Goal: Information Seeking & Learning: Learn about a topic

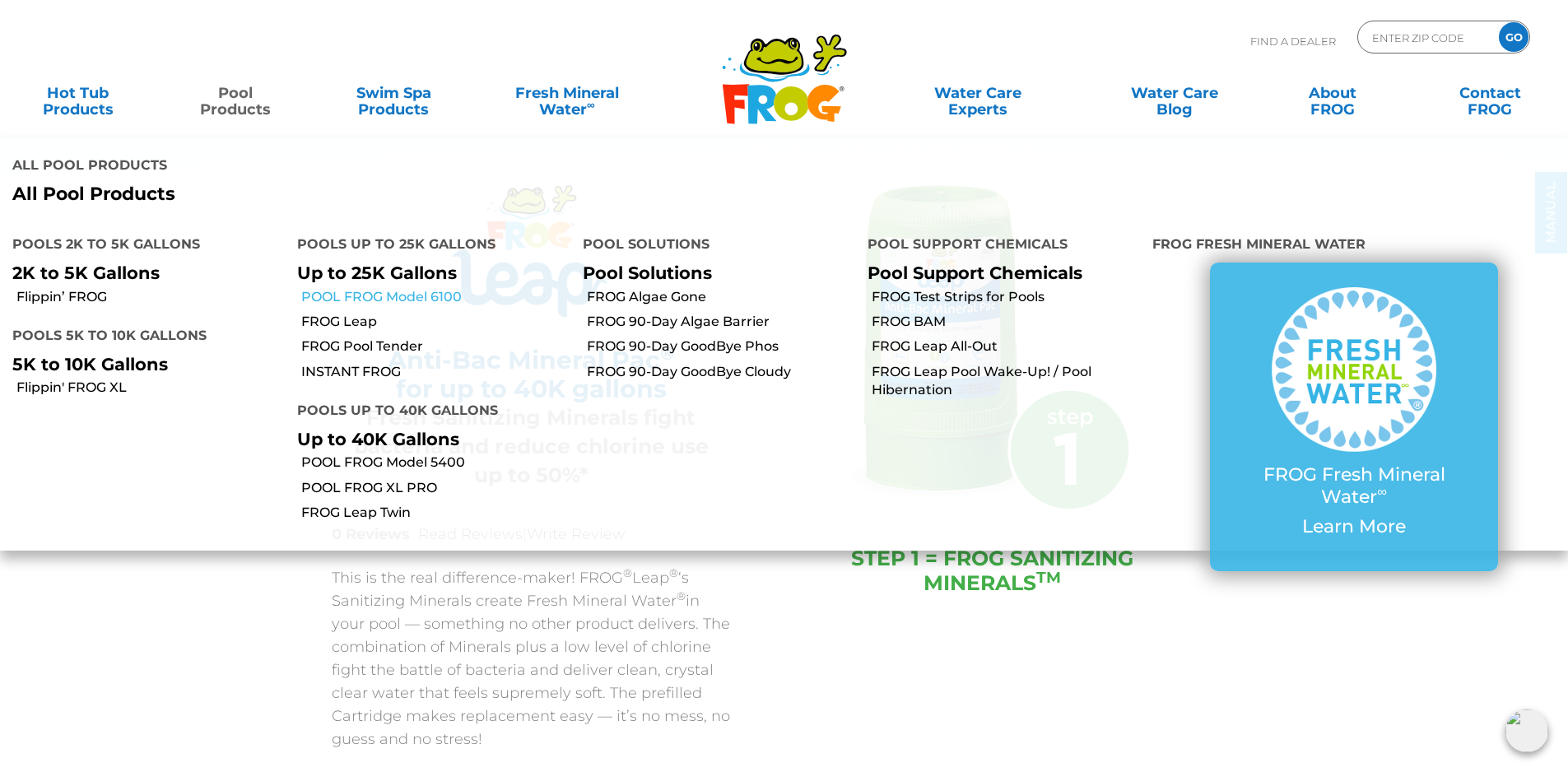
click at [386, 288] on link "POOL FROG Model 6100" at bounding box center [435, 296] width 268 height 18
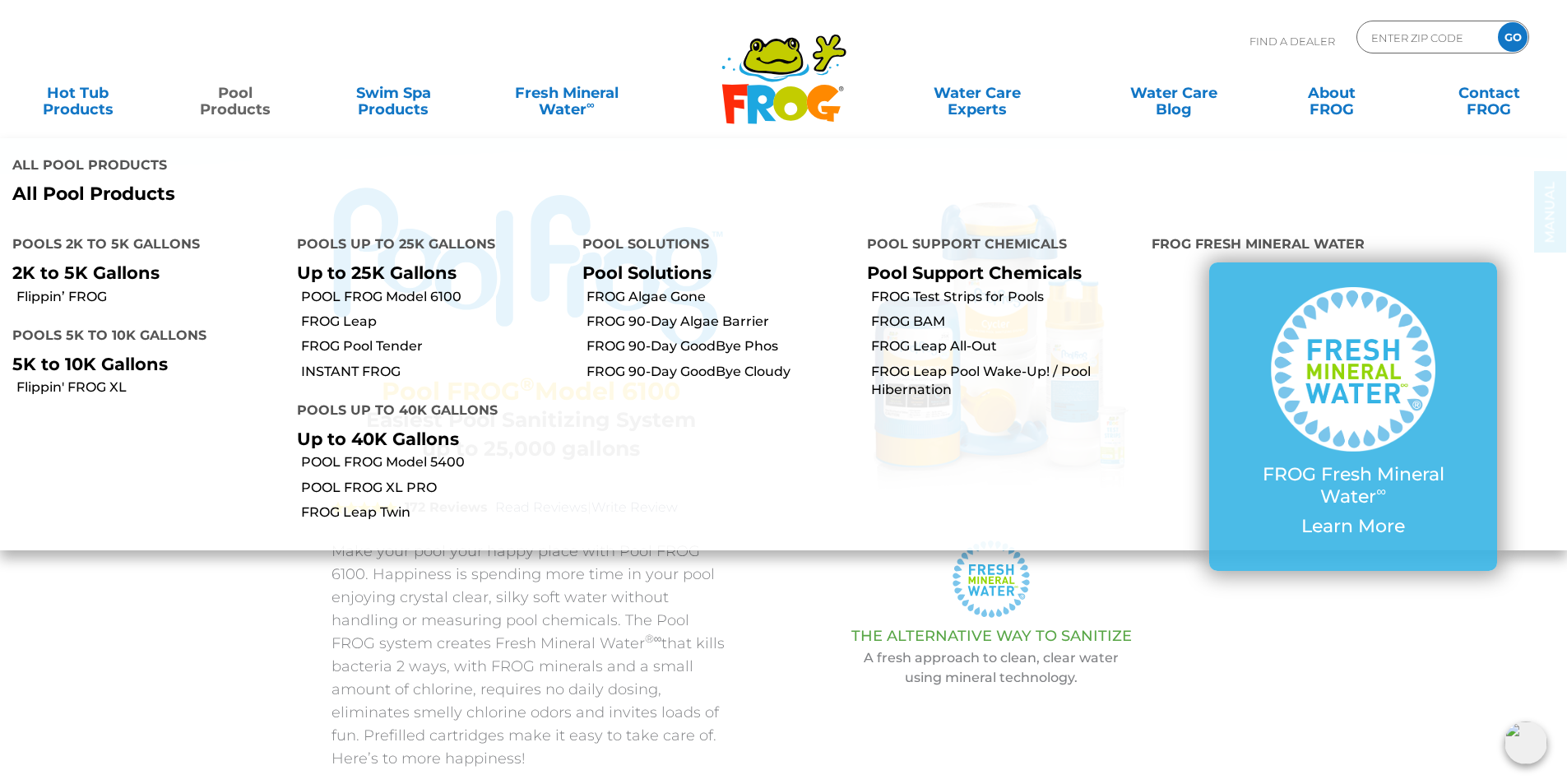
click at [220, 96] on link "Pool Products" at bounding box center [235, 93] width 123 height 33
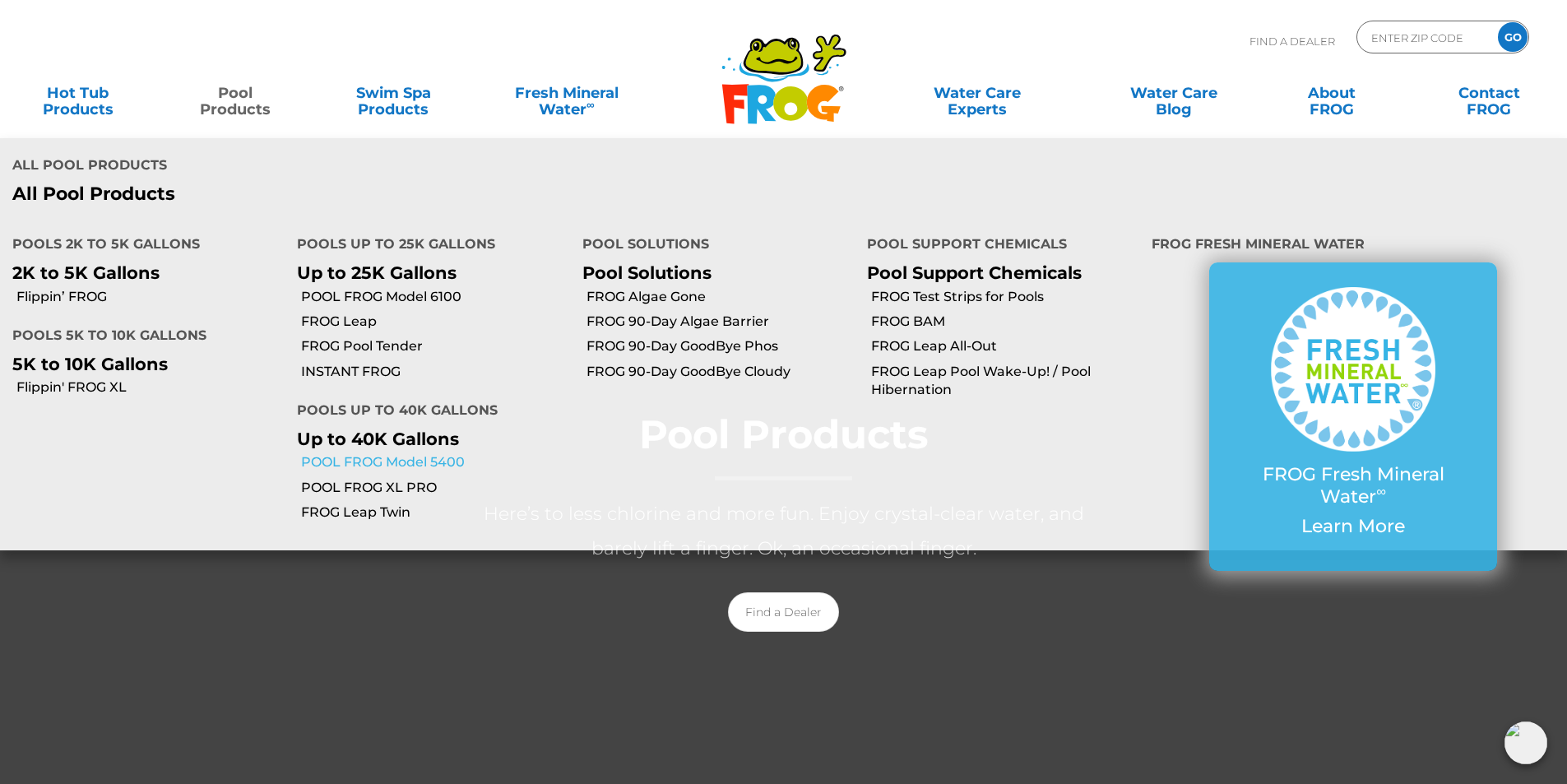
click at [368, 453] on link "POOL FROG Model 5400" at bounding box center [435, 462] width 268 height 18
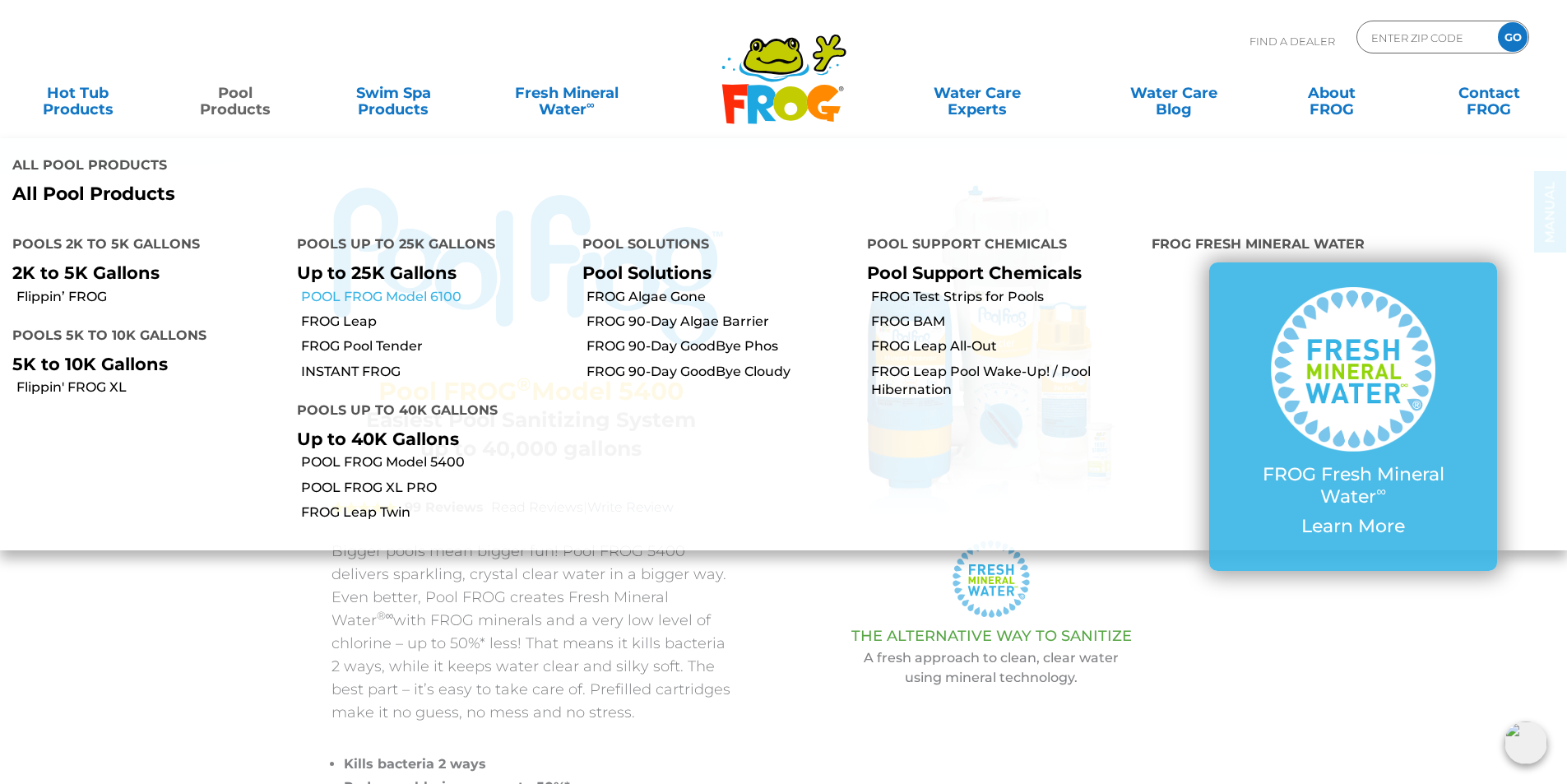
click at [378, 287] on link "POOL FROG Model 6100" at bounding box center [435, 296] width 268 height 18
